Goal: Information Seeking & Learning: Learn about a topic

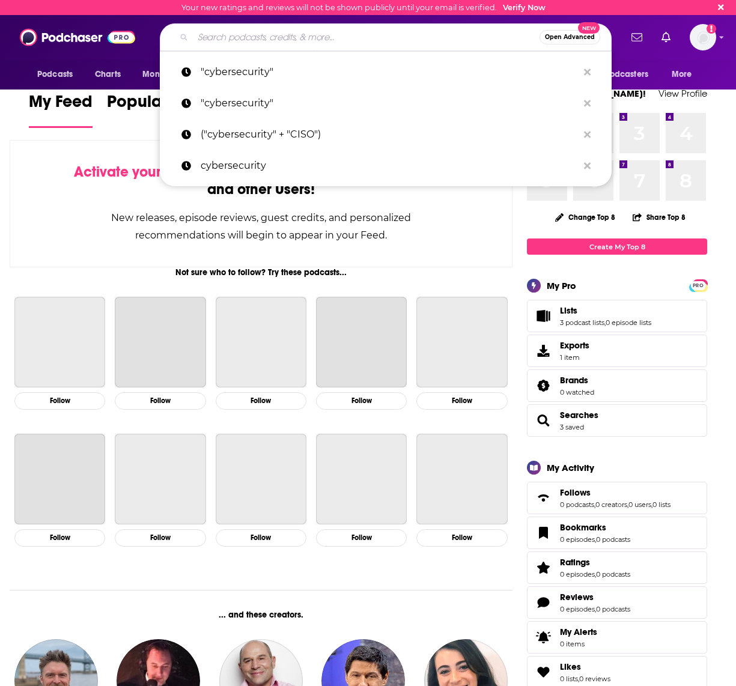
click at [272, 36] on input "Search podcasts, credits, & more..." at bounding box center [366, 37] width 347 height 19
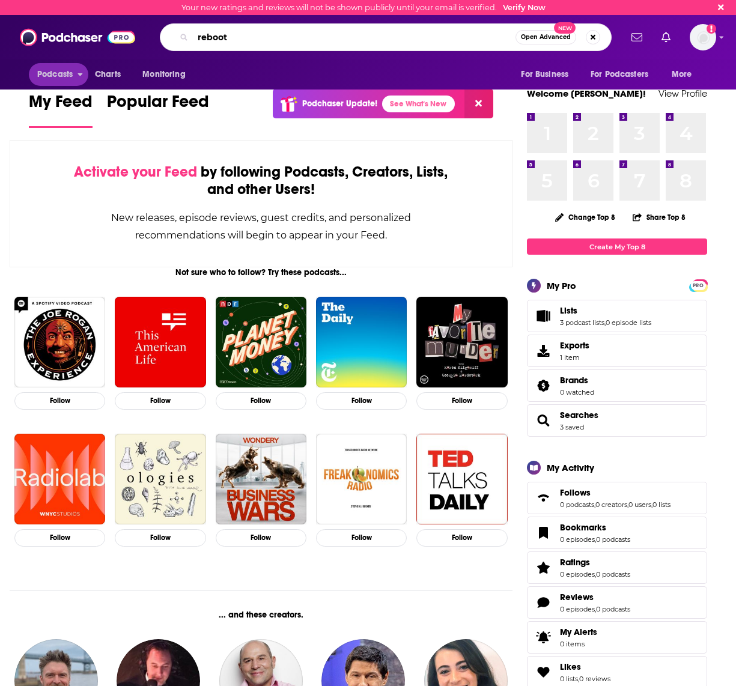
type input "reboot"
click at [55, 76] on span "Podcasts" at bounding box center [54, 74] width 35 height 17
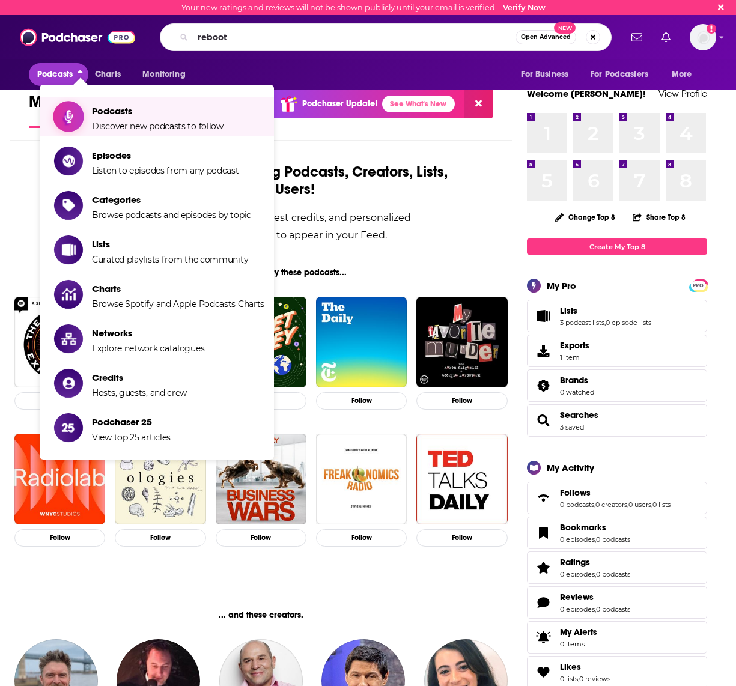
click at [106, 110] on span "Podcasts" at bounding box center [158, 110] width 132 height 11
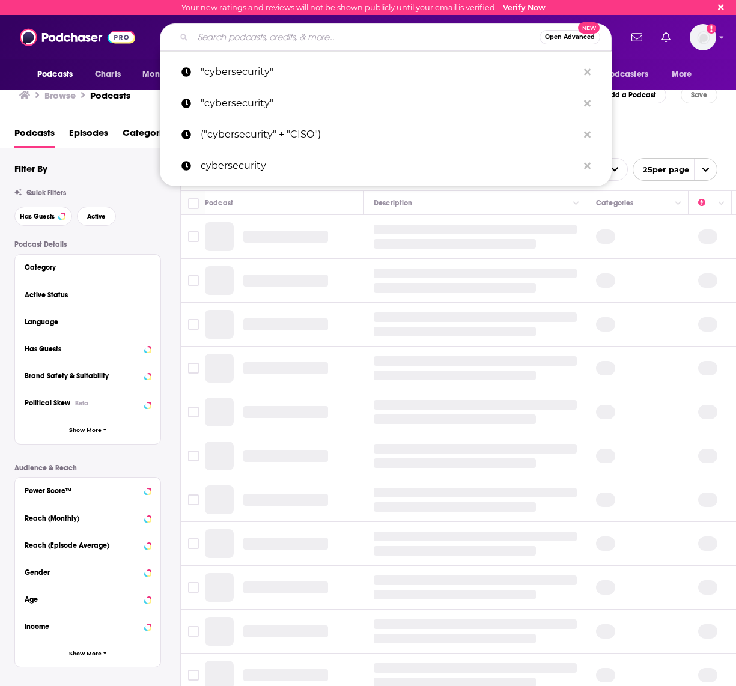
click at [244, 45] on input "Search podcasts, credits, & more..." at bounding box center [366, 37] width 347 height 19
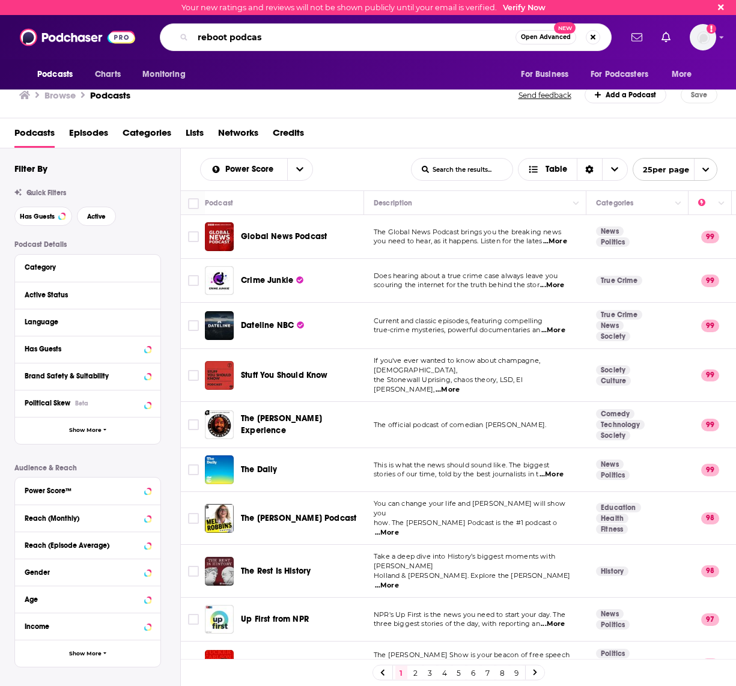
type input "reboot podcast"
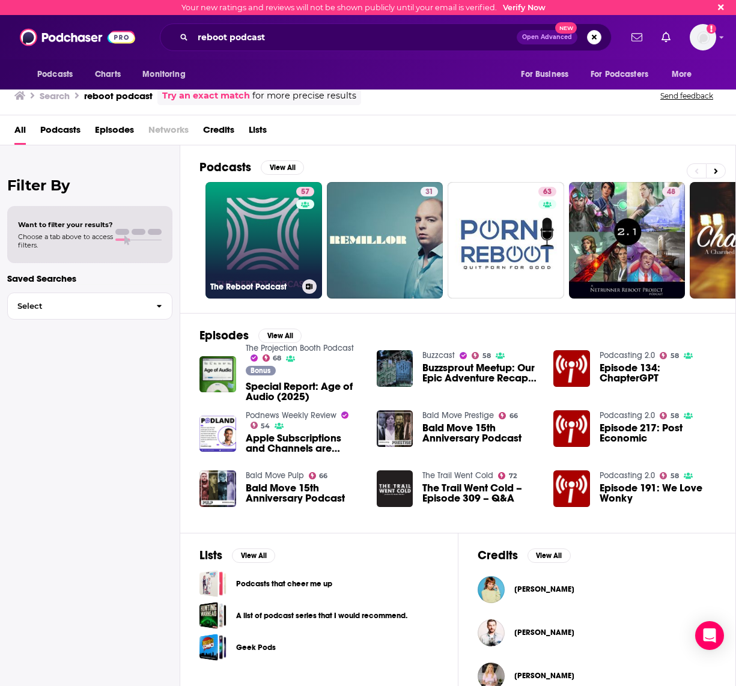
click at [247, 264] on link "57 The Reboot Podcast" at bounding box center [263, 240] width 117 height 117
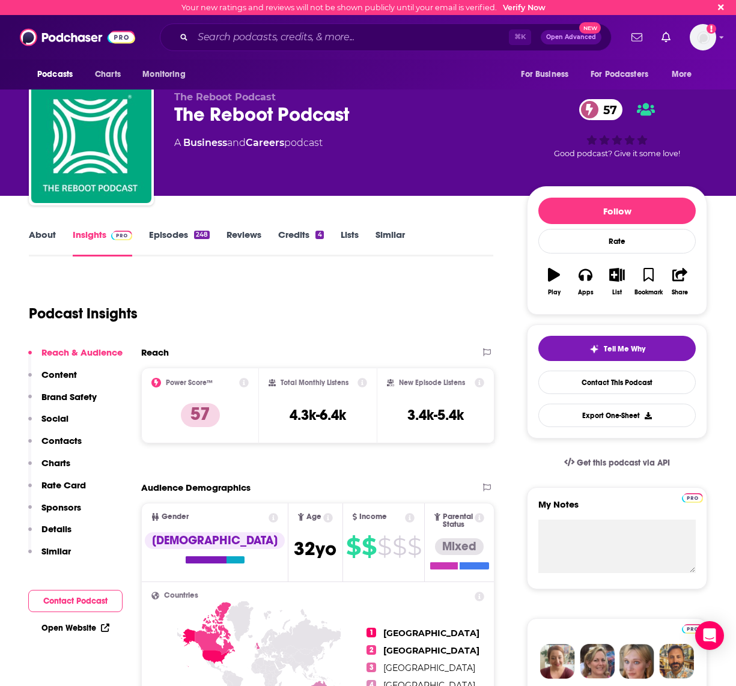
click at [290, 235] on link "Credits 4" at bounding box center [300, 243] width 45 height 28
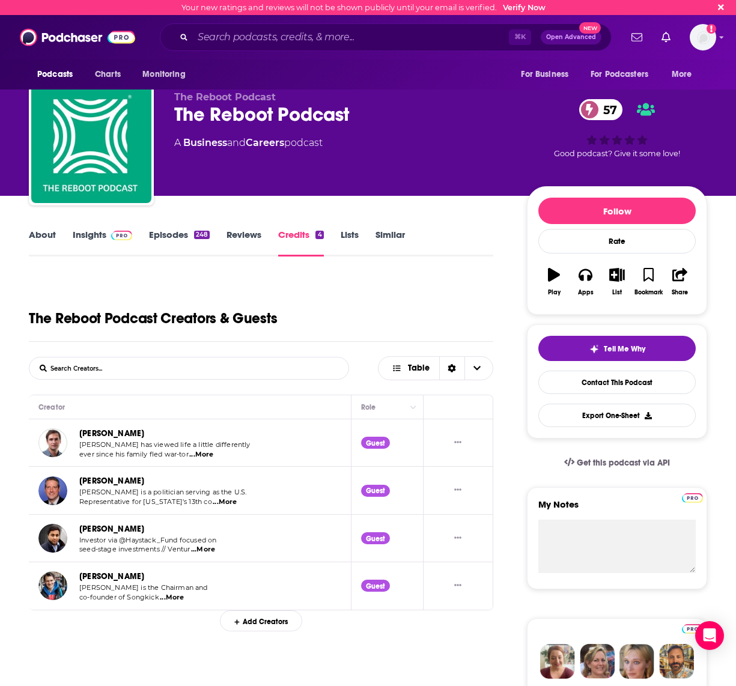
click at [39, 234] on link "About" at bounding box center [42, 243] width 27 height 28
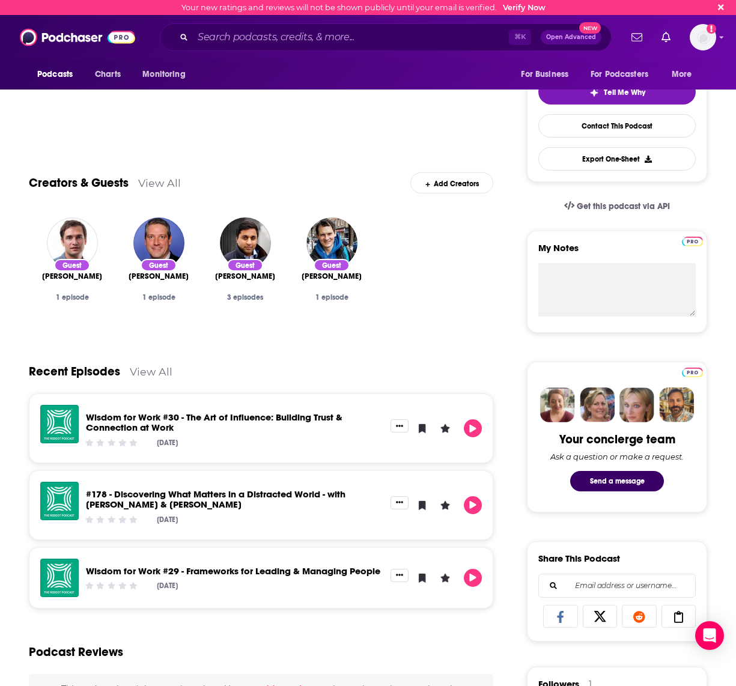
scroll to position [259, 0]
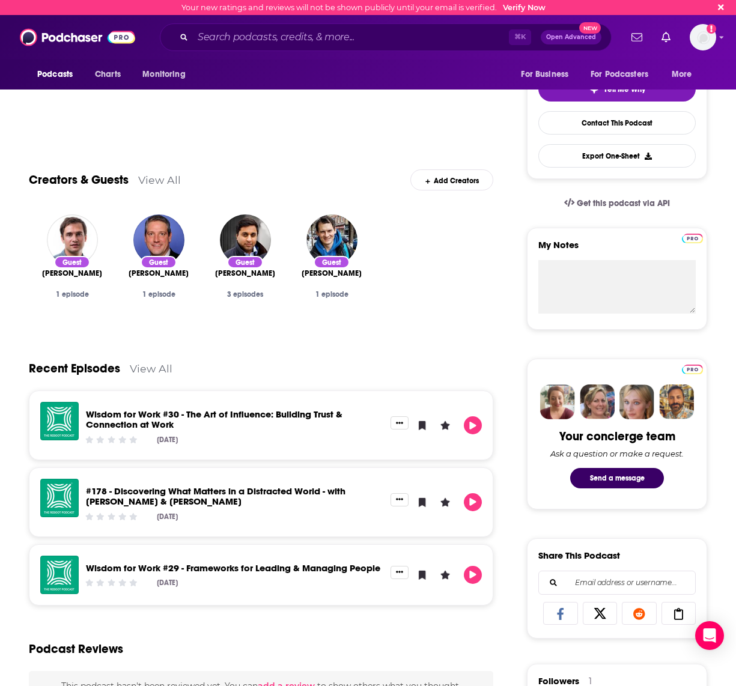
click at [124, 429] on div "Wisdom for Work #30 - The Art of Influence: Building Trust & Connection at Work" at bounding box center [234, 421] width 297 height 24
click at [124, 419] on link "Wisdom for Work #30 - The Art of Influence: Building Trust & Connection at Work" at bounding box center [214, 419] width 256 height 22
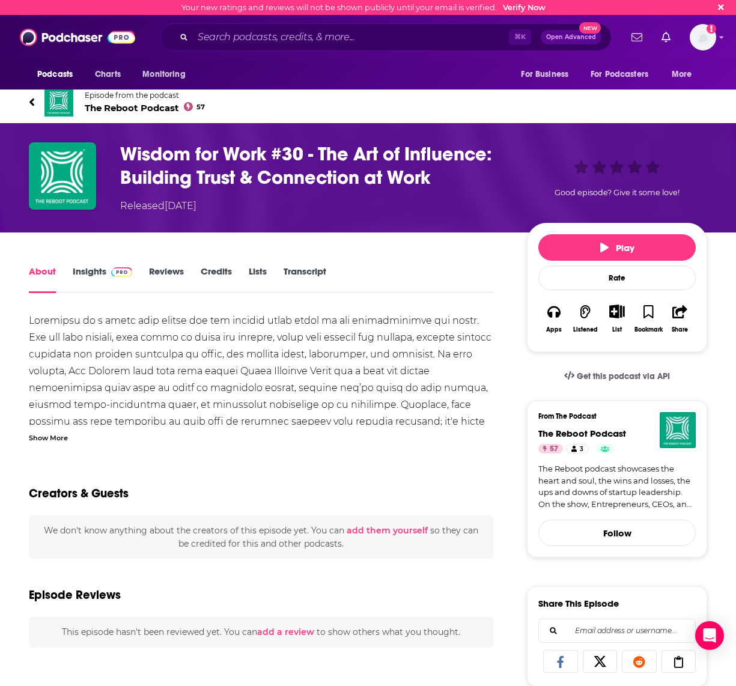
click at [80, 280] on link "Insights" at bounding box center [102, 279] width 59 height 28
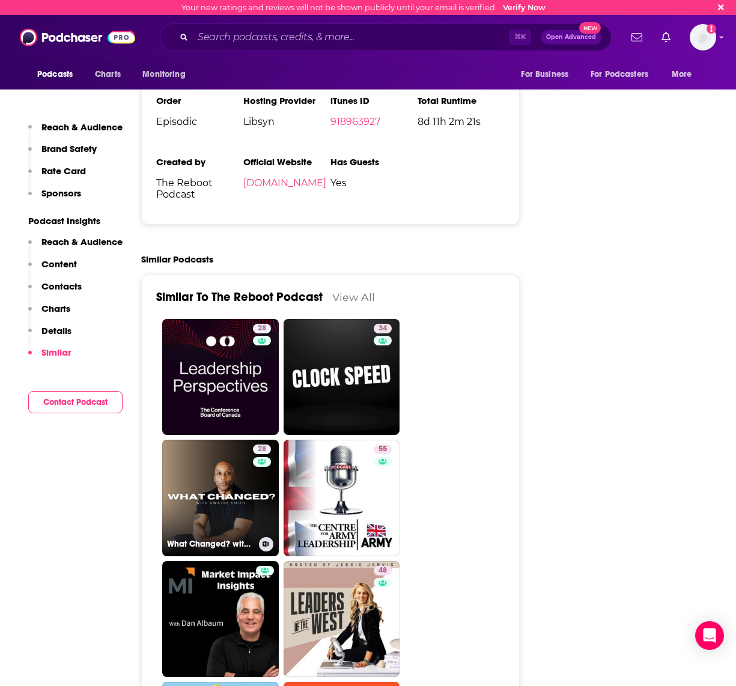
scroll to position [2553, 0]
